Goal: Find specific page/section: Find specific page/section

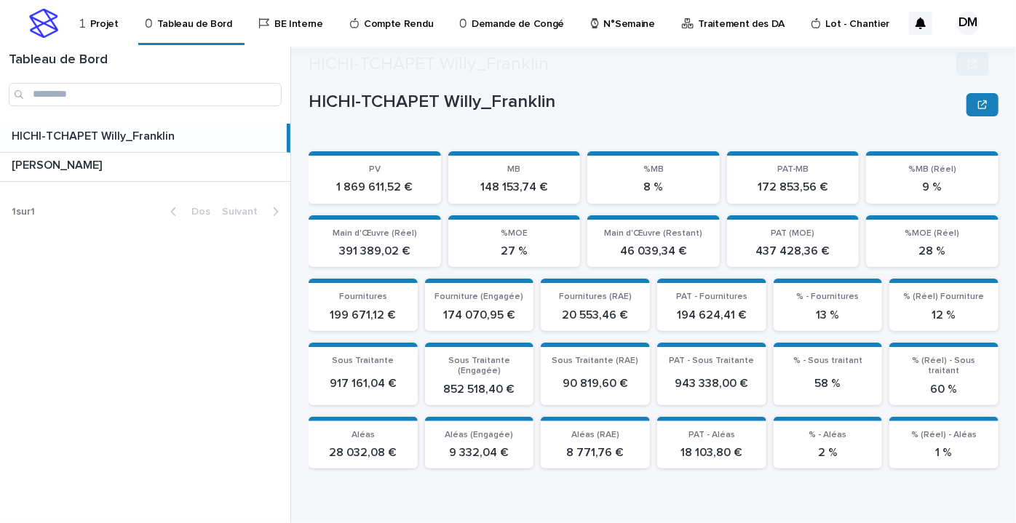
scroll to position [397, 0]
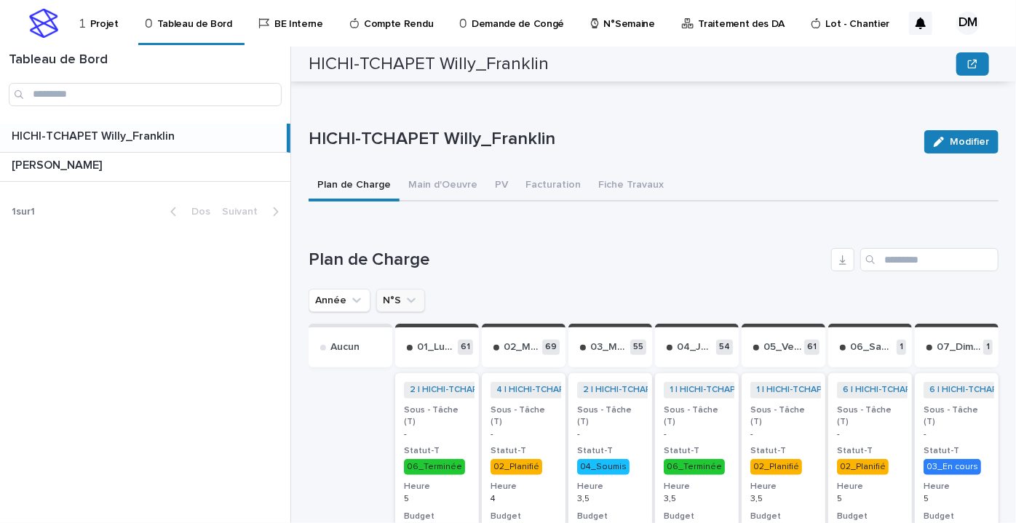
click at [415, 293] on icon "N°S" at bounding box center [411, 300] width 15 height 15
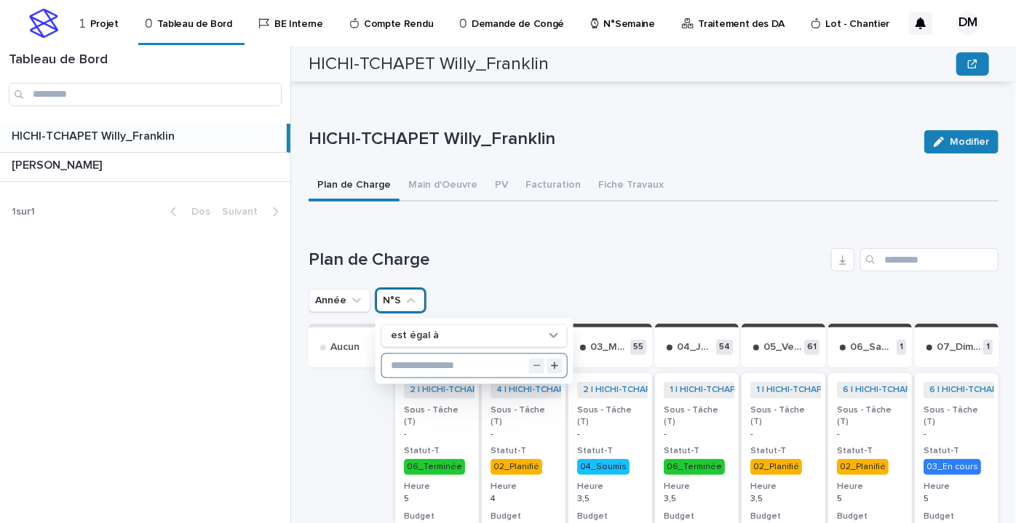
click at [451, 362] on input "text" at bounding box center [474, 365] width 185 height 23
type input "**"
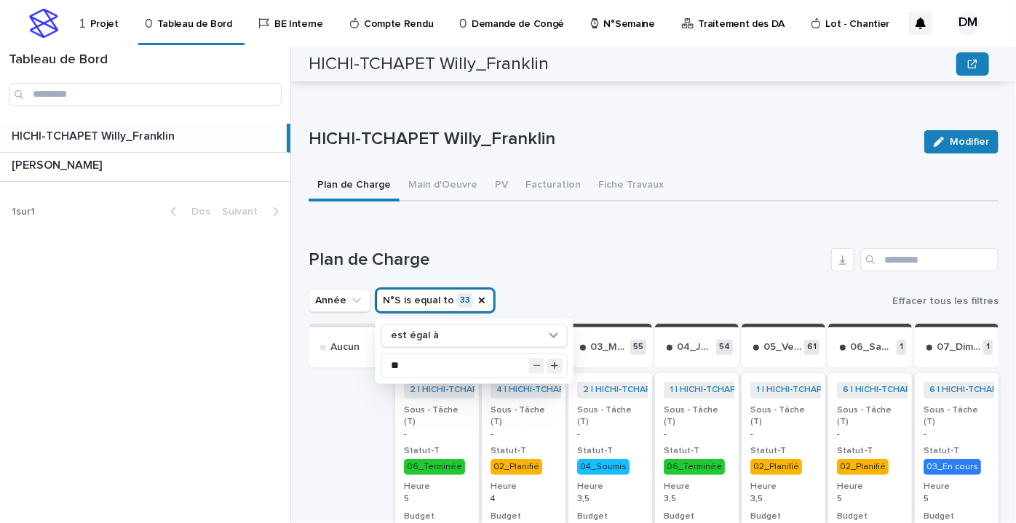
click at [557, 263] on h1 "Plan de Charge" at bounding box center [566, 260] width 517 height 21
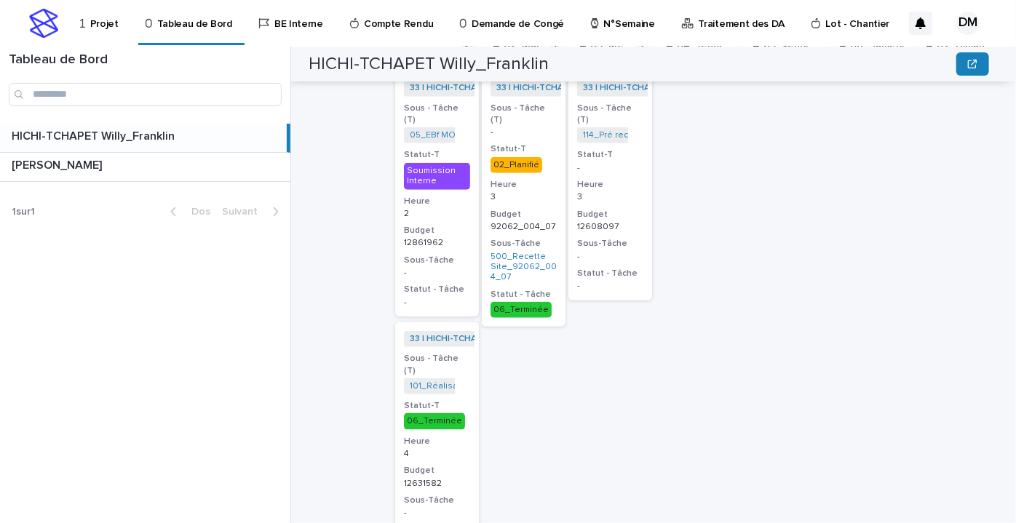
scroll to position [501, 0]
